Goal: Find specific page/section: Find specific page/section

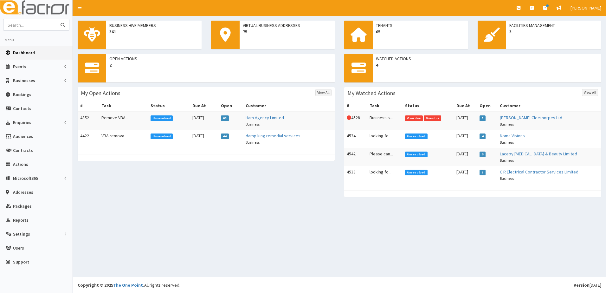
click at [30, 27] on input "text" at bounding box center [29, 24] width 53 height 11
type input "078542333206"
click at [56, 19] on button "submit" at bounding box center [62, 24] width 13 height 11
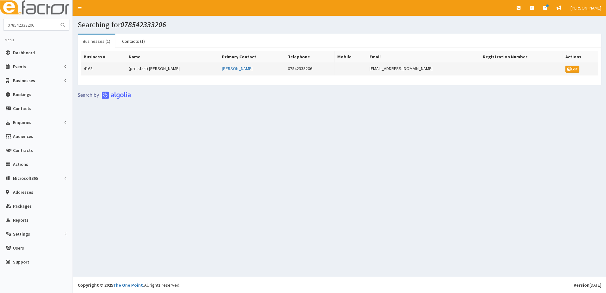
click at [88, 69] on td "4168" at bounding box center [103, 69] width 45 height 13
